Goal: Transaction & Acquisition: Purchase product/service

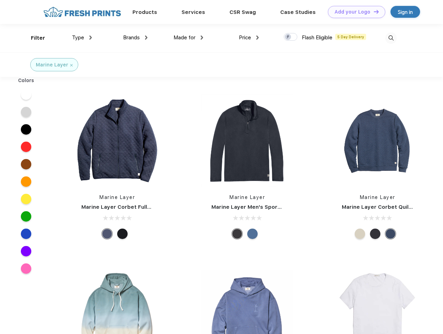
scroll to position [0, 0]
click at [354, 12] on link "Add your Logo Design Tool" at bounding box center [356, 12] width 57 height 12
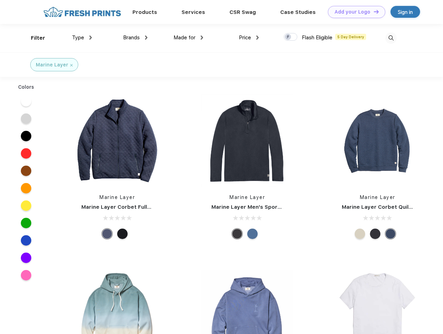
click at [0, 0] on div "Design Tool" at bounding box center [0, 0] width 0 height 0
click at [373, 11] on link "Add your Logo Design Tool" at bounding box center [356, 12] width 57 height 12
click at [33, 38] on div "Filter" at bounding box center [38, 38] width 14 height 8
click at [82, 38] on span "Type" at bounding box center [78, 37] width 12 height 6
click at [135, 38] on span "Brands" at bounding box center [131, 37] width 17 height 6
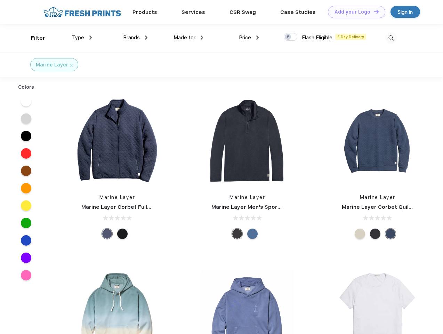
click at [188, 38] on span "Made for" at bounding box center [184, 37] width 22 height 6
click at [249, 38] on span "Price" at bounding box center [245, 37] width 12 height 6
click at [290, 37] on div at bounding box center [290, 37] width 14 height 8
click at [288, 37] on input "checkbox" at bounding box center [285, 35] width 5 height 5
click at [390, 38] on img at bounding box center [390, 37] width 11 height 11
